Goal: Navigation & Orientation: Find specific page/section

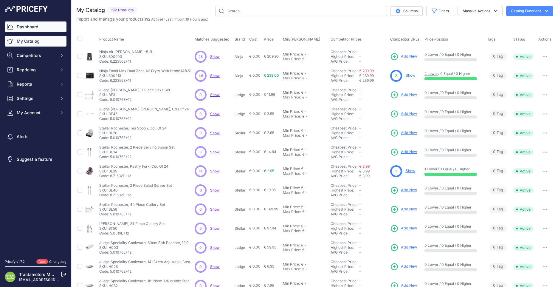
drag, startPoint x: 0, startPoint y: 0, endPoint x: 30, endPoint y: 27, distance: 40.5
click at [30, 27] on link "Dashboard" at bounding box center [36, 26] width 62 height 11
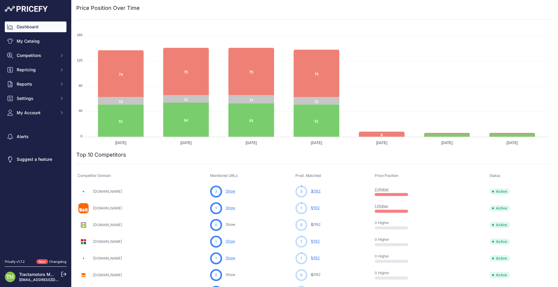
scroll to position [119, 0]
